Goal: Transaction & Acquisition: Purchase product/service

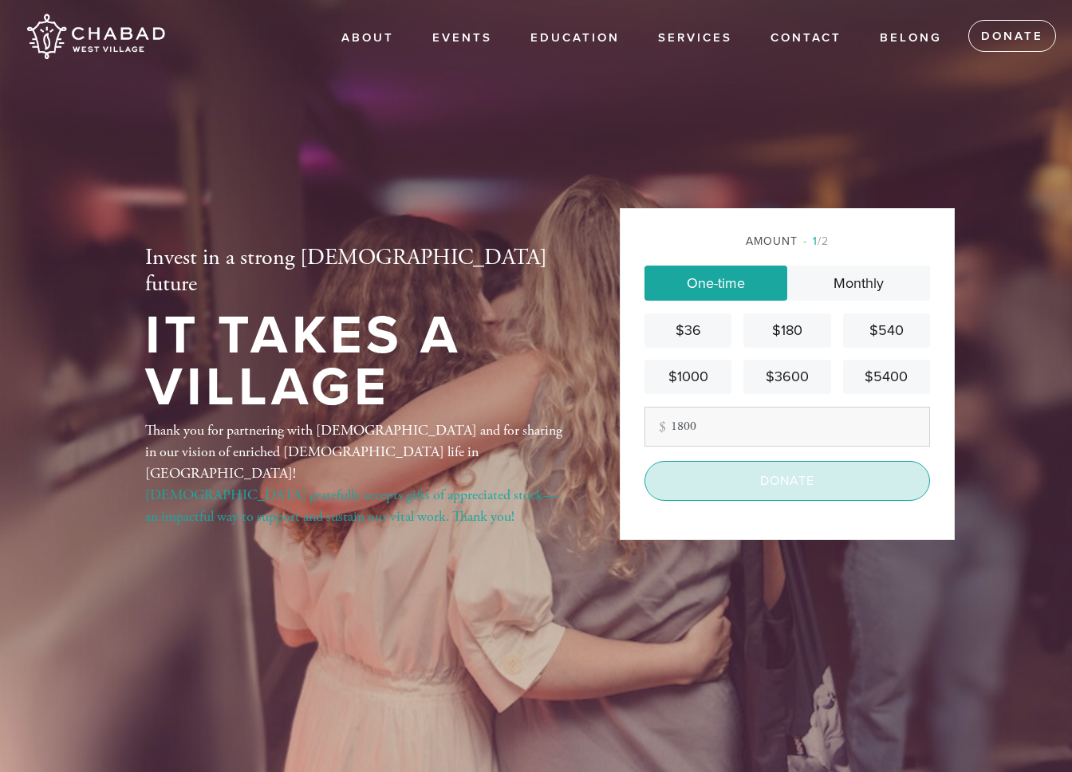
type input "1800"
click at [752, 495] on input "Donate" at bounding box center [788, 481] width 286 height 40
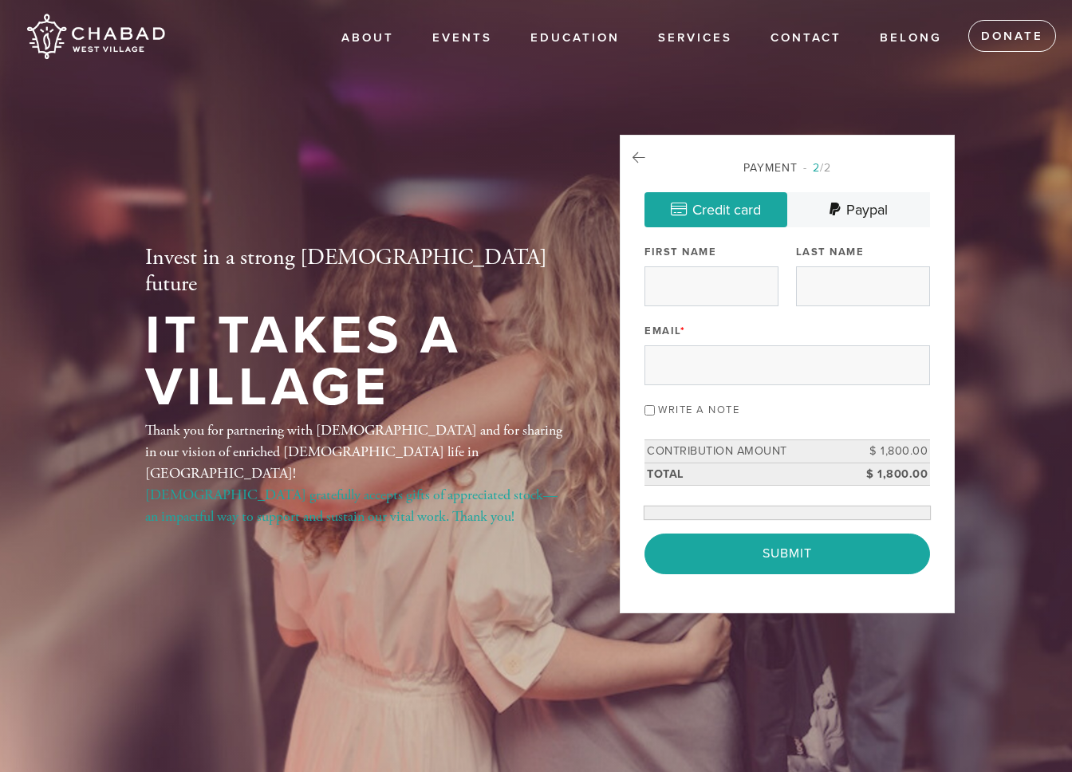
click at [740, 320] on div "Email *" at bounding box center [788, 353] width 286 height 66
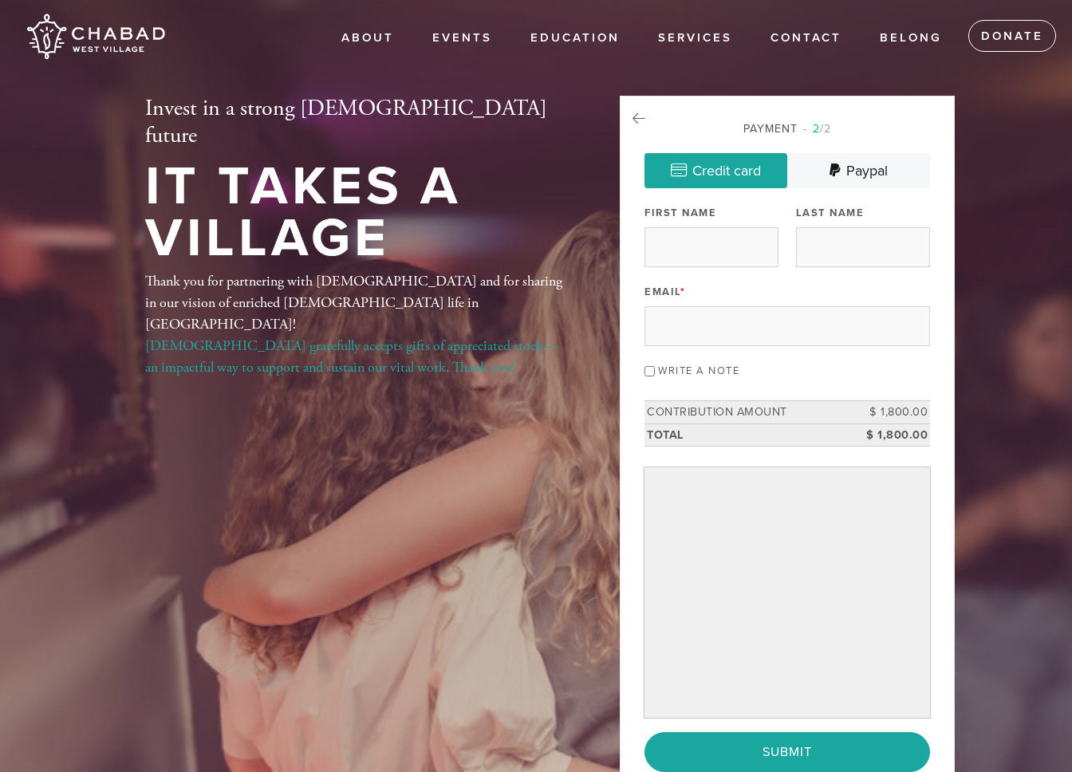
click at [735, 222] on div "First Name" at bounding box center [712, 234] width 134 height 66
click at [727, 239] on input "First Name" at bounding box center [712, 247] width 134 height 40
type input "Max"
type input "Martin"
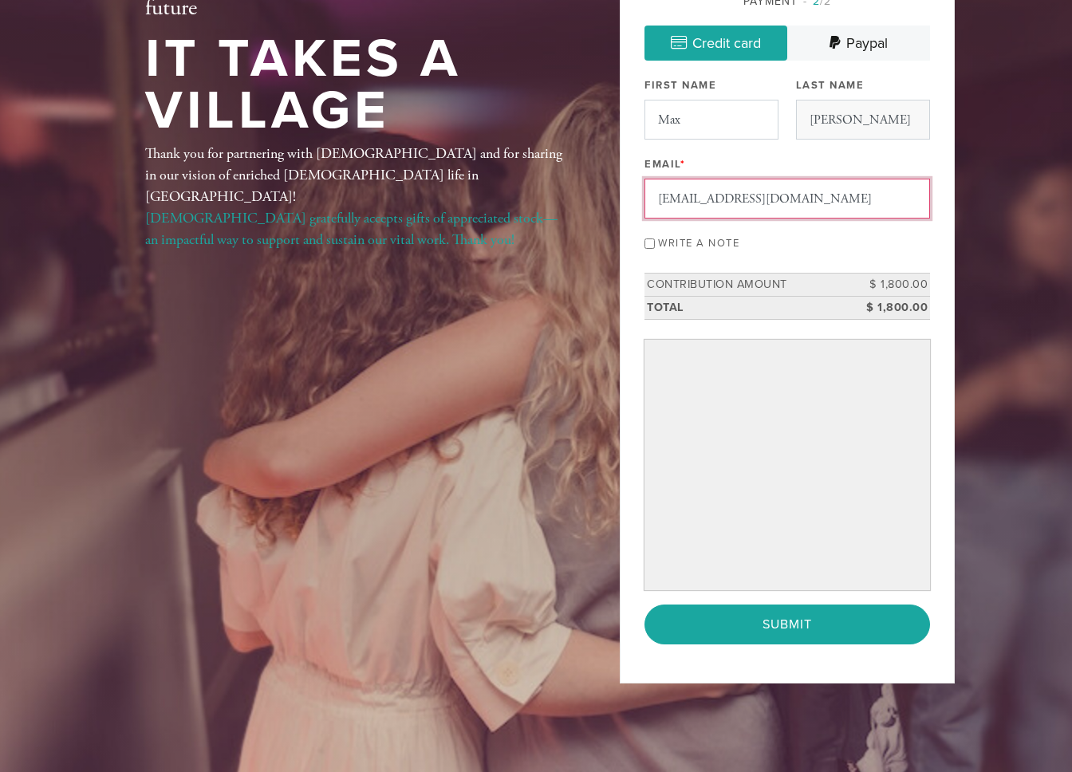
scroll to position [272, 0]
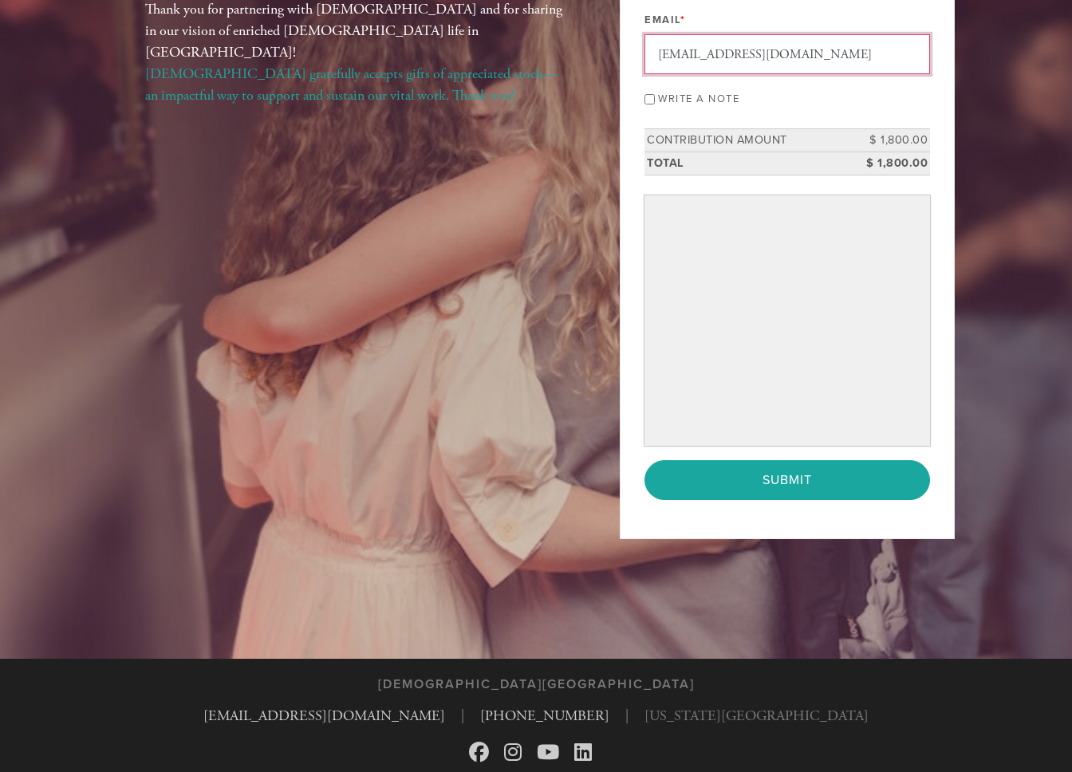
type input "max180martin@gmail.com"
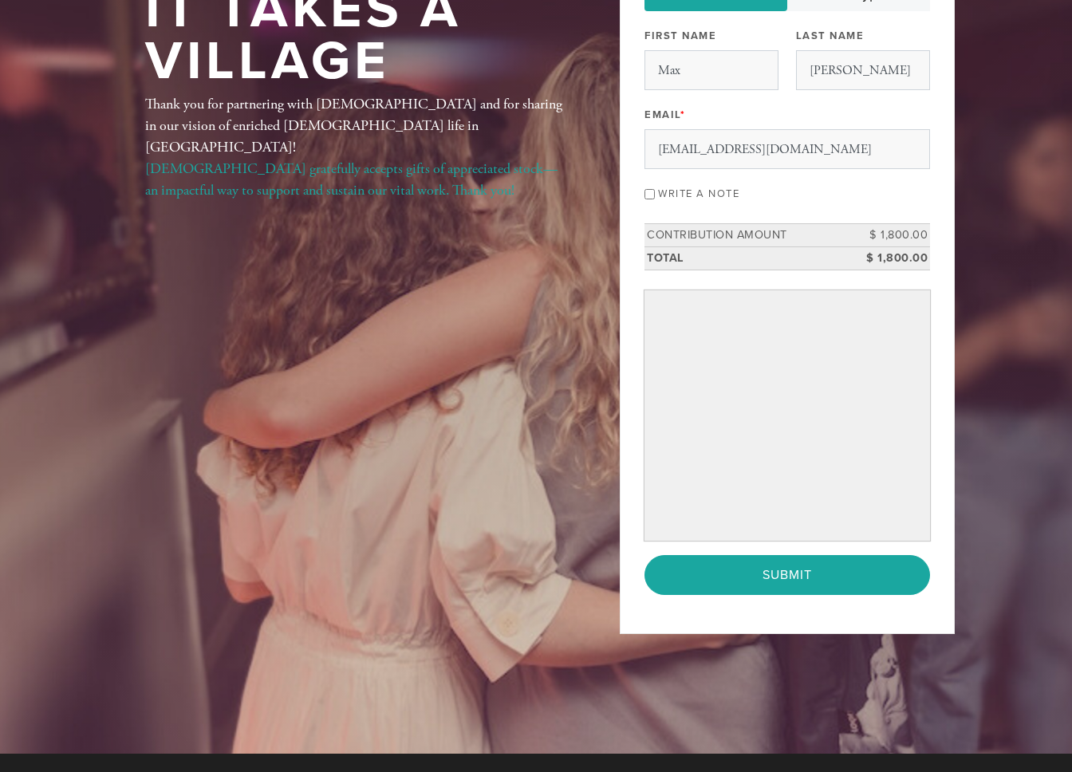
scroll to position [138, 0]
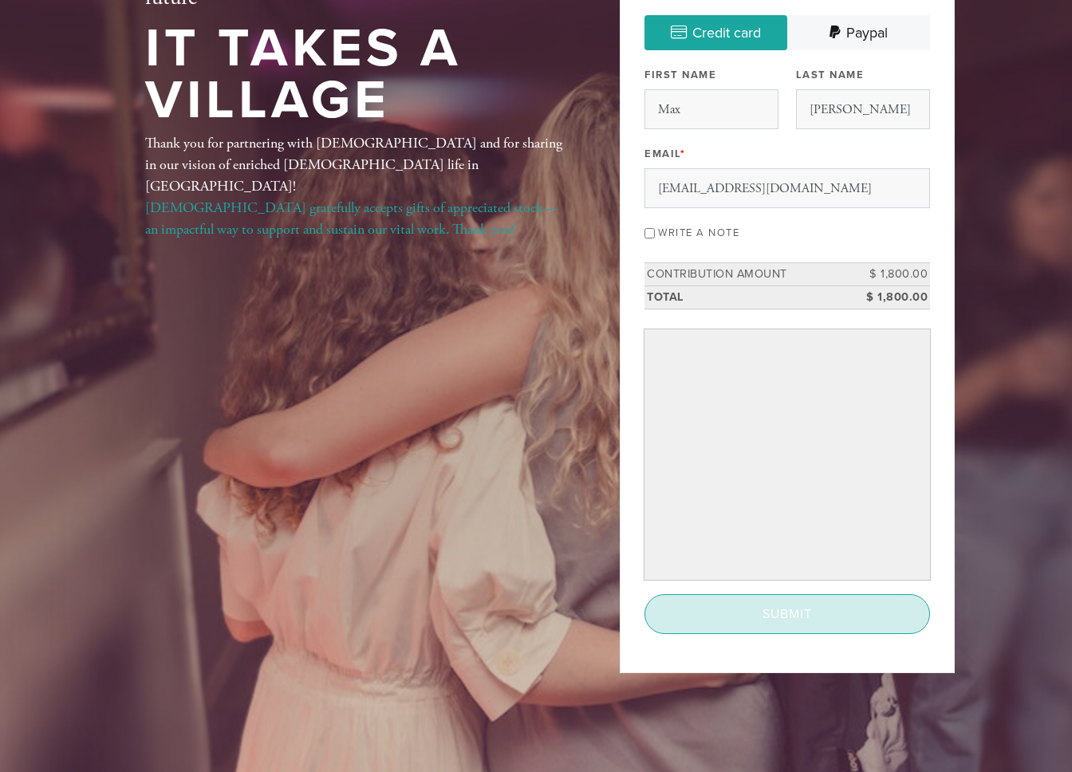
click at [791, 625] on input "Submit" at bounding box center [788, 614] width 286 height 40
